Goal: Transaction & Acquisition: Purchase product/service

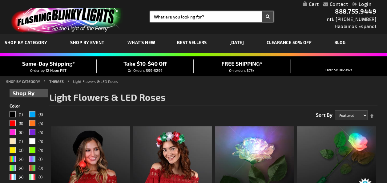
click at [165, 18] on input "Search" at bounding box center [211, 16] width 123 height 10
type input "led"
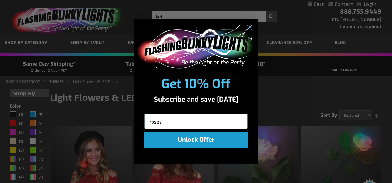
click at [171, 14] on div "Close dialog Get 10% Off Subscribe and save [DATE] roses Unlock Offer Submit" at bounding box center [195, 91] width 123 height 157
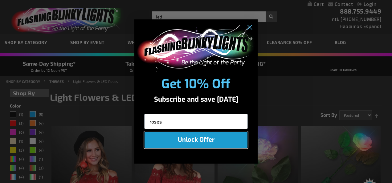
click at [192, 141] on button "Unlock Offer" at bounding box center [196, 140] width 104 height 17
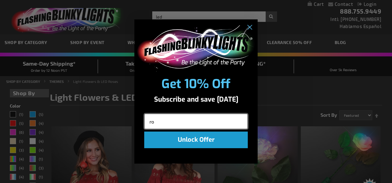
type input "r"
type input "[EMAIL_ADDRESS][DOMAIN_NAME]"
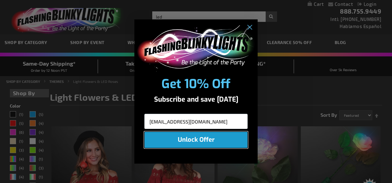
click at [191, 140] on button "Unlock Offer" at bounding box center [196, 140] width 104 height 17
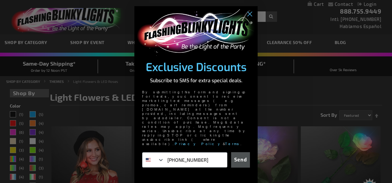
type input "[PHONE_NUMBER]"
click at [241, 152] on button "Send" at bounding box center [240, 159] width 19 height 15
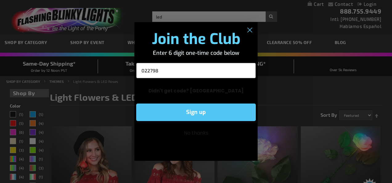
type input "022798"
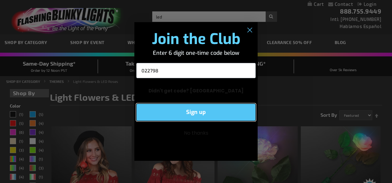
click at [206, 111] on button "Sign up" at bounding box center [196, 113] width 120 height 18
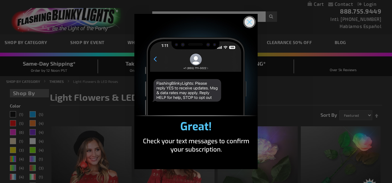
click at [250, 23] on circle "Close dialog" at bounding box center [249, 22] width 10 height 10
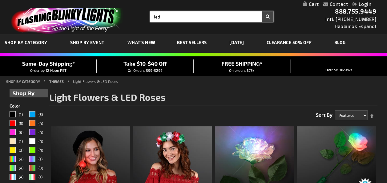
click at [171, 16] on input "led" at bounding box center [211, 16] width 123 height 10
type input "led roses"
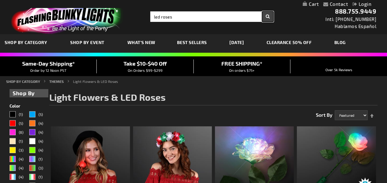
click at [268, 17] on button "Search" at bounding box center [267, 16] width 11 height 10
